Goal: Check status

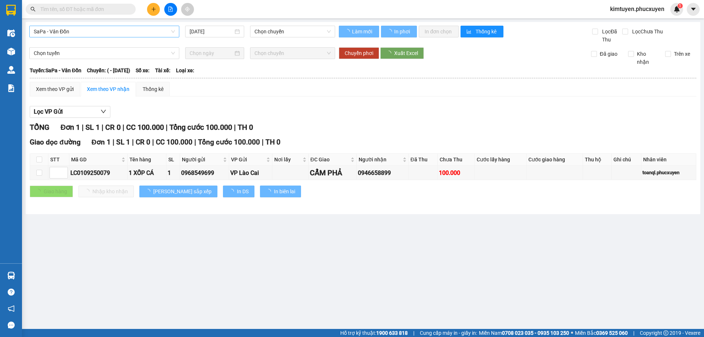
type input "[DATE]"
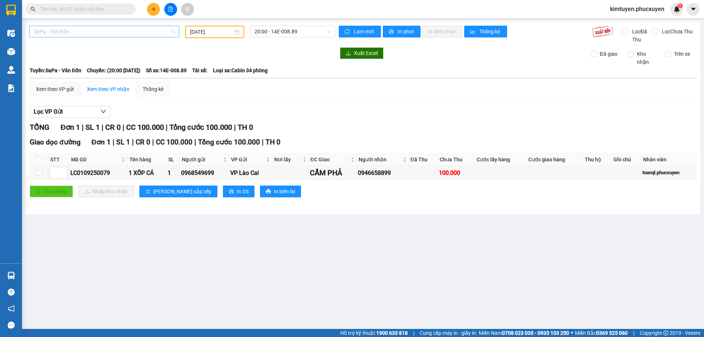
click at [78, 30] on span "SaPa - Vân Đồn" at bounding box center [104, 31] width 141 height 11
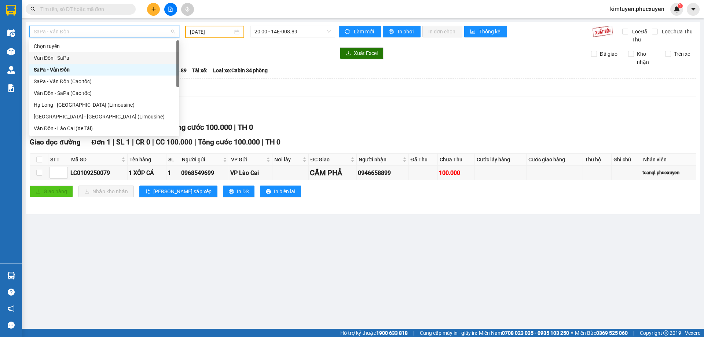
click at [57, 55] on div "Vân Đồn - SaPa" at bounding box center [104, 58] width 141 height 8
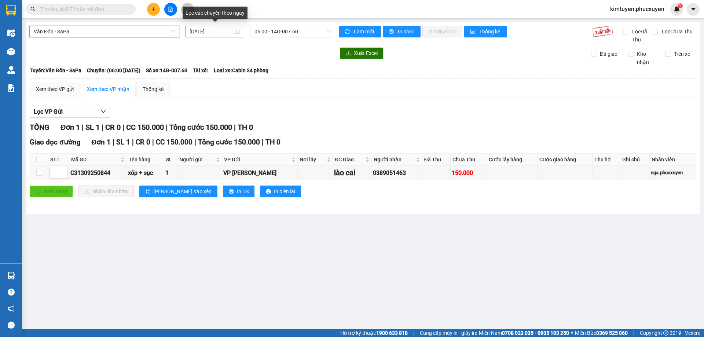
click at [238, 33] on div "[DATE]" at bounding box center [215, 32] width 50 height 8
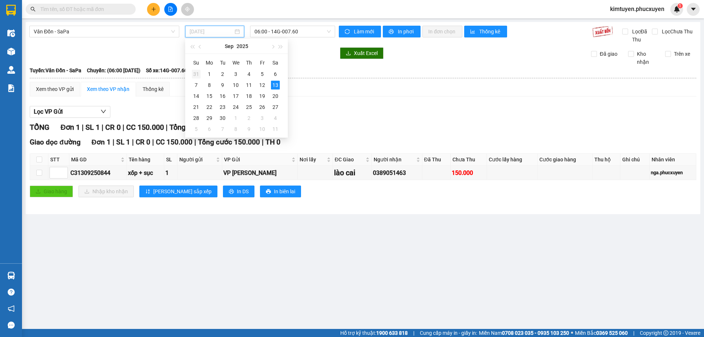
click at [197, 73] on div "31" at bounding box center [196, 74] width 9 height 9
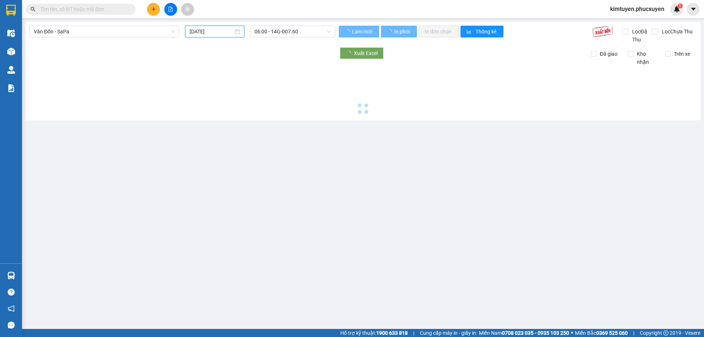
type input "[DATE]"
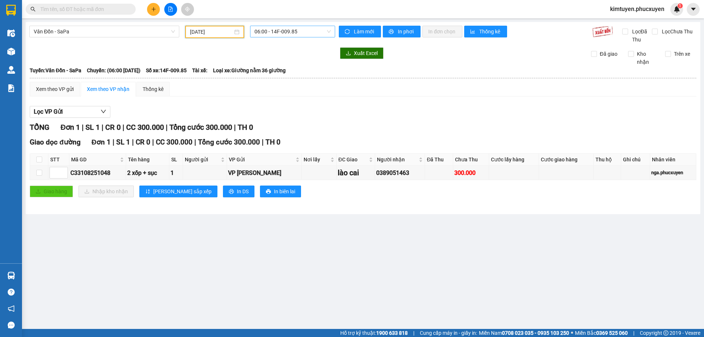
click at [309, 32] on span "06:00 - 14F-009.85" at bounding box center [293, 31] width 76 height 11
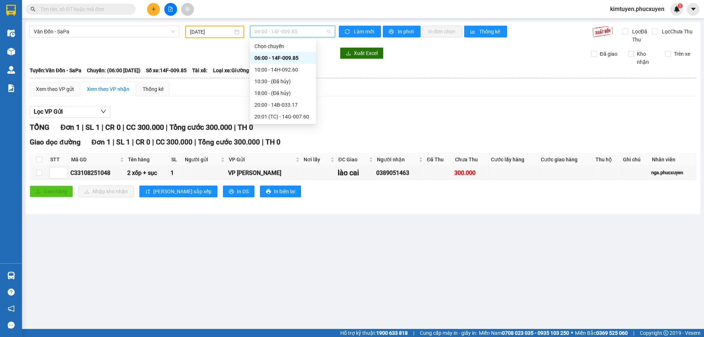
click at [297, 59] on div "06:00 - 14F-009.85" at bounding box center [283, 58] width 57 height 8
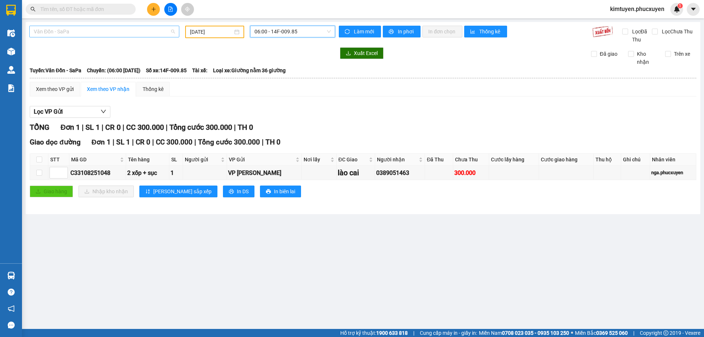
click at [107, 33] on span "Vân Đồn - SaPa" at bounding box center [104, 31] width 141 height 11
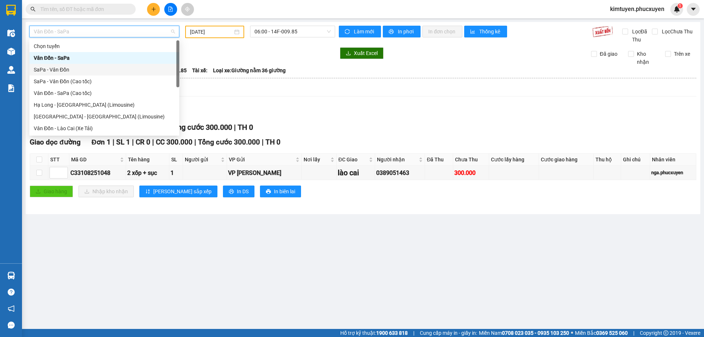
click at [64, 68] on div "SaPa - Vân Đồn" at bounding box center [104, 70] width 141 height 8
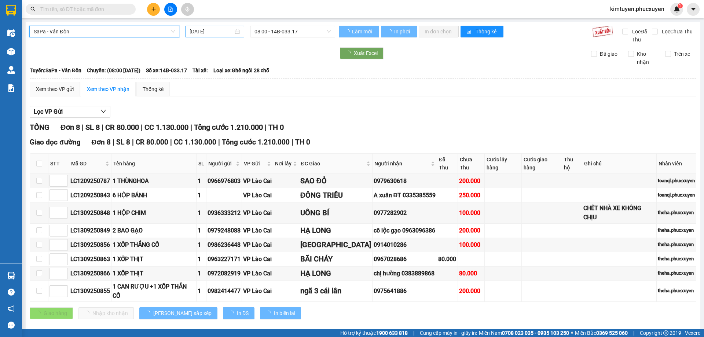
click at [239, 33] on div "[DATE]" at bounding box center [215, 32] width 50 height 8
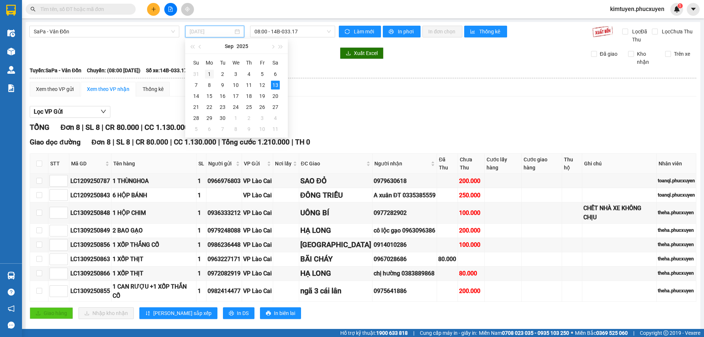
click at [210, 73] on div "1" at bounding box center [209, 74] width 9 height 9
type input "[DATE]"
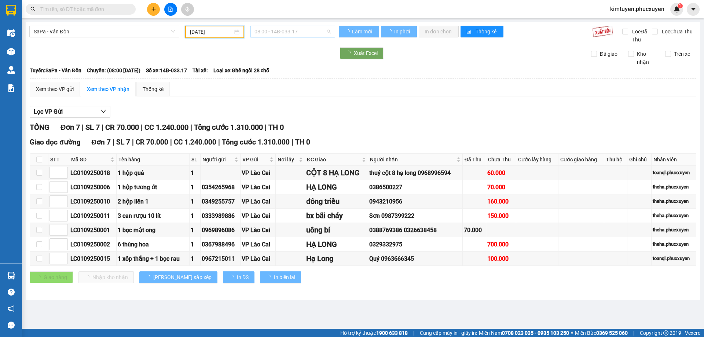
click at [300, 29] on span "08:00 - 14B-033.17" at bounding box center [293, 31] width 76 height 11
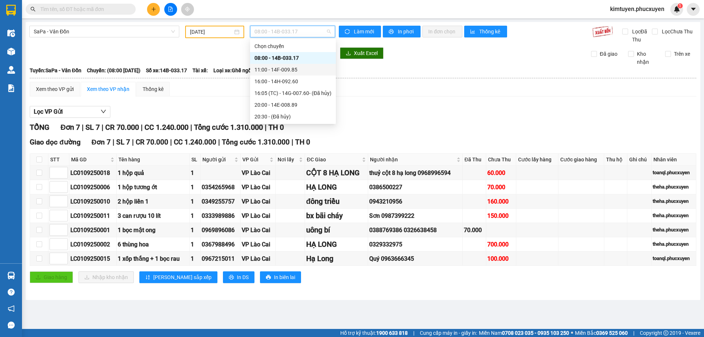
click at [300, 69] on div "11:00 - 14F-009.85" at bounding box center [293, 70] width 77 height 8
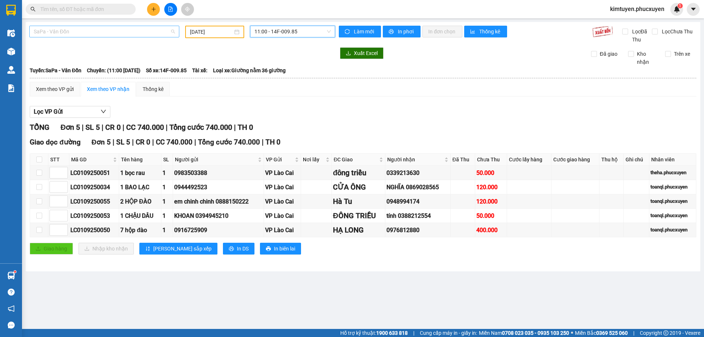
click at [55, 34] on span "SaPa - Vân Đồn" at bounding box center [104, 31] width 141 height 11
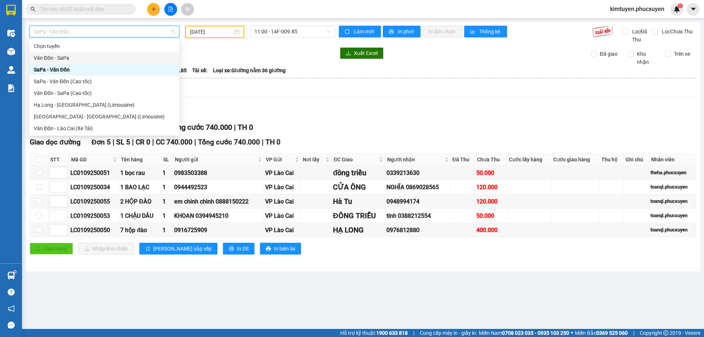
click at [63, 58] on div "Vân Đồn - SaPa" at bounding box center [104, 58] width 141 height 8
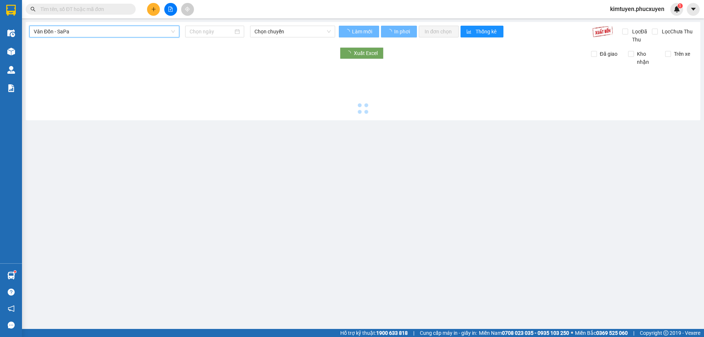
type input "[DATE]"
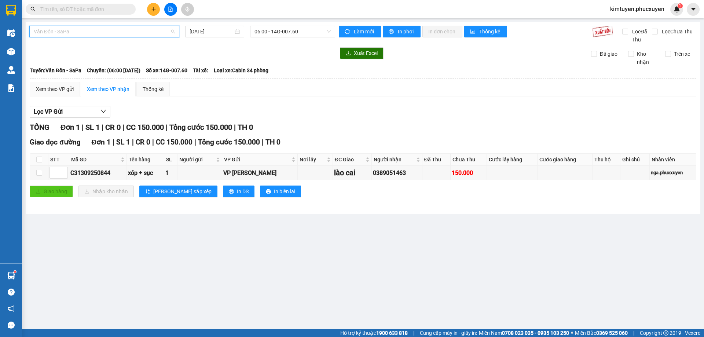
click at [150, 29] on span "Vân Đồn - SaPa" at bounding box center [104, 31] width 141 height 11
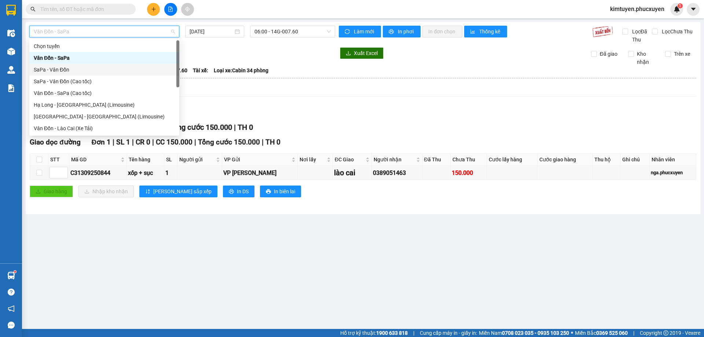
click at [62, 69] on div "SaPa - Vân Đồn" at bounding box center [104, 70] width 141 height 8
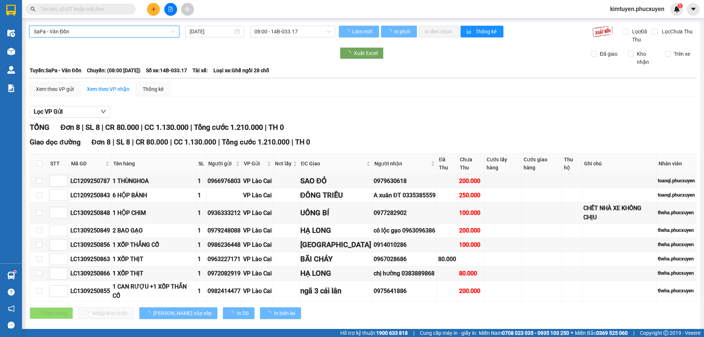
click at [236, 31] on div "[DATE]" at bounding box center [215, 32] width 50 height 8
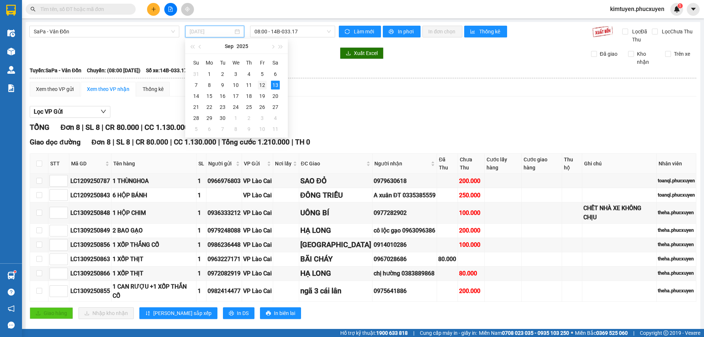
click at [264, 84] on div "12" at bounding box center [262, 85] width 9 height 9
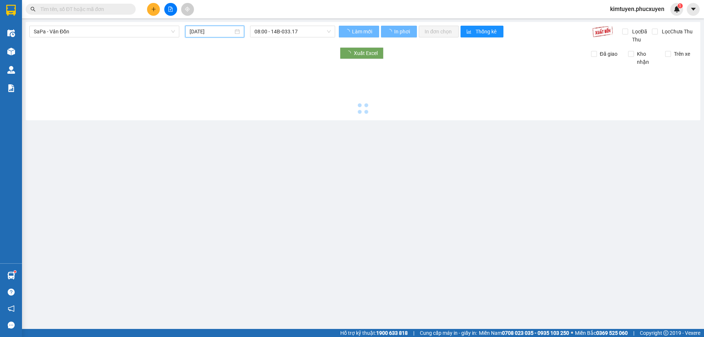
type input "[DATE]"
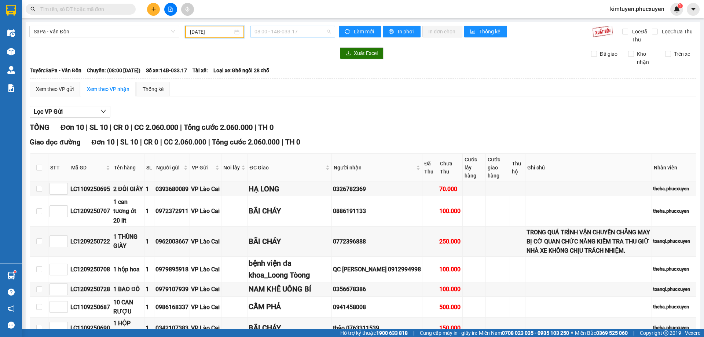
click at [307, 32] on span "08:00 - 14B-033.17" at bounding box center [293, 31] width 76 height 11
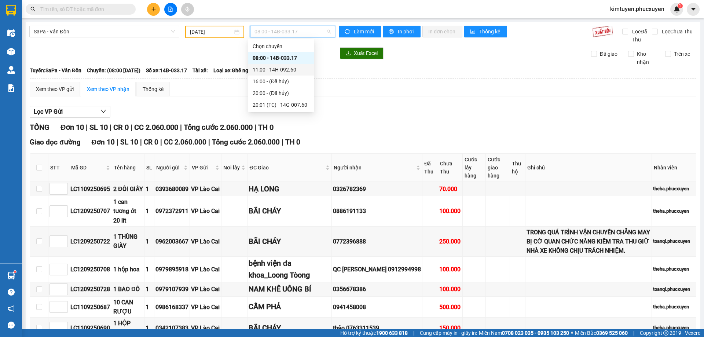
click at [298, 68] on div "11:00 - 14H-092.60" at bounding box center [281, 70] width 57 height 8
